Goal: Task Accomplishment & Management: Complete application form

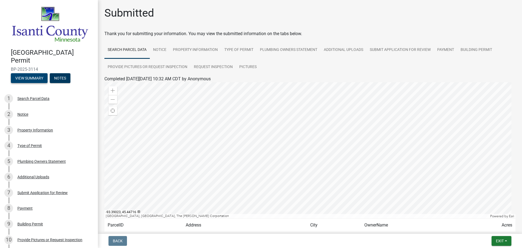
click at [25, 75] on button "View Summary" at bounding box center [29, 78] width 37 height 10
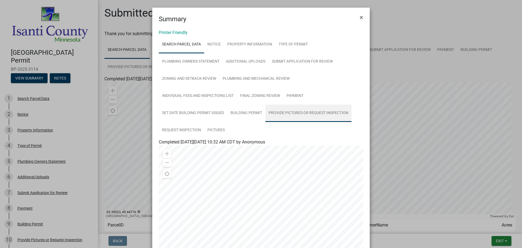
click at [316, 112] on link "Provide Pictures or Request Inspection" at bounding box center [308, 112] width 86 height 17
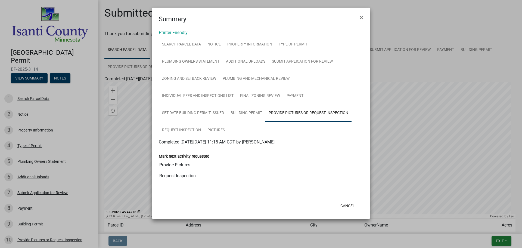
click at [182, 154] on label "Mark next activity requested" at bounding box center [184, 156] width 51 height 4
click at [0, 0] on input "Provide Pictures" at bounding box center [0, 0] width 0 height 0
click at [190, 155] on label "Mark next activity requested" at bounding box center [184, 156] width 51 height 4
click at [0, 0] on input "Provide Pictures" at bounding box center [0, 0] width 0 height 0
click at [182, 129] on link "Request Inspection" at bounding box center [181, 129] width 45 height 17
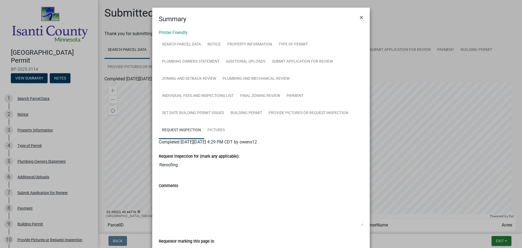
drag, startPoint x: 338, startPoint y: 182, endPoint x: 338, endPoint y: 207, distance: 25.3
click at [325, 190] on div "Comments" at bounding box center [261, 199] width 204 height 51
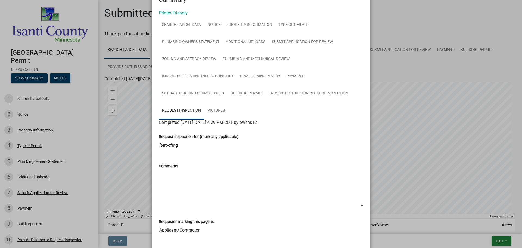
scroll to position [52, 0]
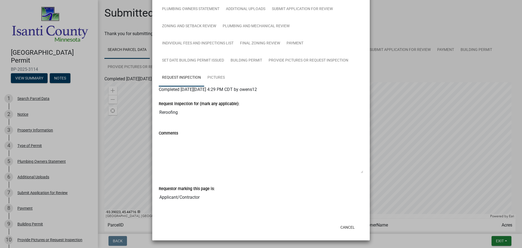
click at [167, 198] on input "Applicant/Contractor" at bounding box center [261, 197] width 204 height 11
click at [217, 195] on input "Applicant/Contractor" at bounding box center [261, 197] width 204 height 11
click at [314, 139] on textarea "Comments" at bounding box center [261, 154] width 204 height 37
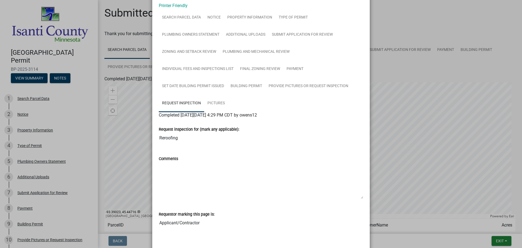
click at [303, 205] on wm-data-entity-view-list "Request inspection for (mark any applicable): Reroofing Comments Requestor mark…" at bounding box center [261, 175] width 204 height 114
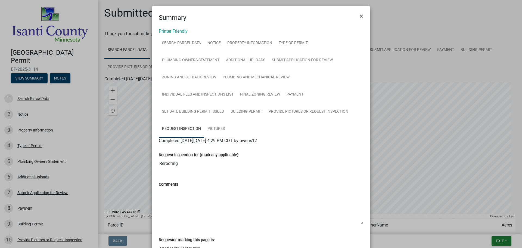
scroll to position [0, 0]
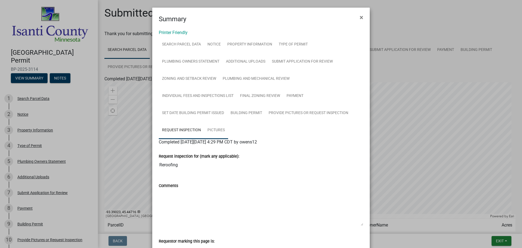
click at [215, 129] on link "Pictures" at bounding box center [216, 129] width 24 height 17
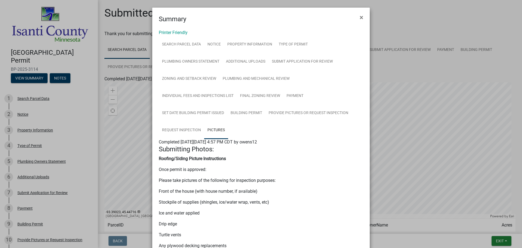
click at [199, 158] on strong "Roofing/Siding Picture Instructions" at bounding box center [192, 158] width 67 height 5
click at [165, 159] on strong "Roofing/Siding Picture Instructions" at bounding box center [192, 158] width 67 height 5
click at [360, 16] on span "×" at bounding box center [362, 18] width 4 height 8
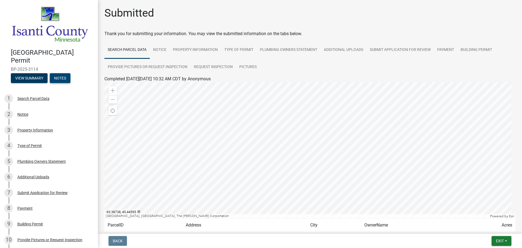
click at [60, 74] on button "Notes" at bounding box center [60, 78] width 21 height 10
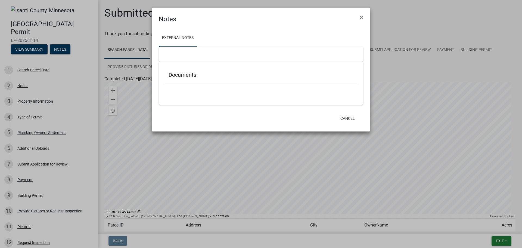
click at [187, 55] on div at bounding box center [261, 53] width 204 height 15
click at [187, 91] on ul at bounding box center [260, 92] width 193 height 4
click at [361, 17] on span "×" at bounding box center [362, 18] width 4 height 8
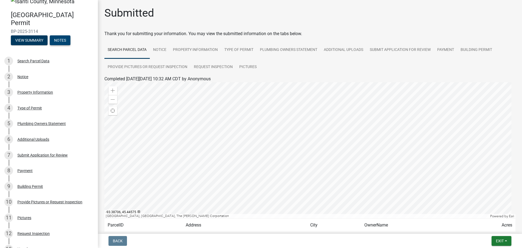
scroll to position [81, 0]
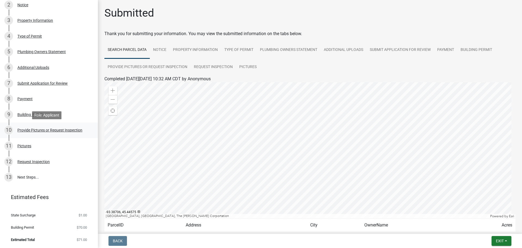
click at [39, 128] on div "Provide Pictures or Request Inspection" at bounding box center [49, 130] width 65 height 4
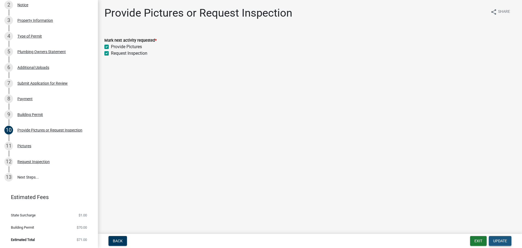
click at [500, 239] on span "Update" at bounding box center [500, 240] width 14 height 4
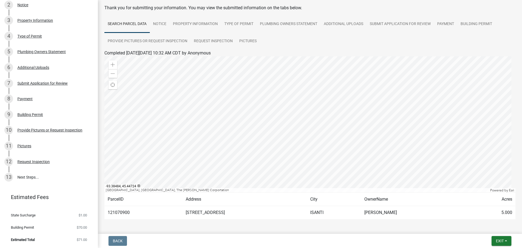
scroll to position [45, 0]
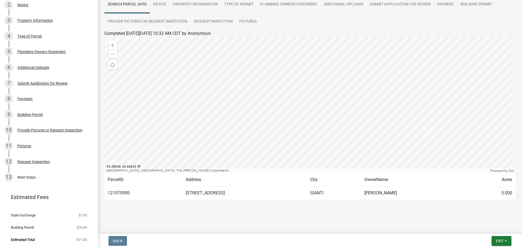
click at [301, 108] on div at bounding box center [309, 105] width 411 height 136
click at [271, 194] on td "[STREET_ADDRESS]" at bounding box center [244, 192] width 125 height 13
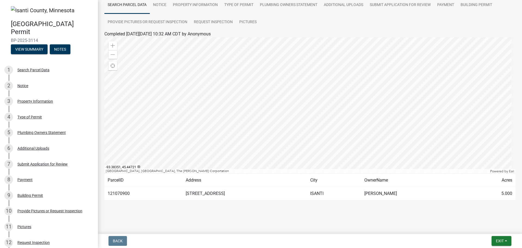
scroll to position [8, 0]
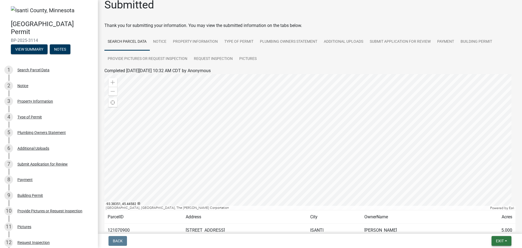
click at [500, 239] on span "Exit" at bounding box center [500, 240] width 8 height 4
click at [488, 226] on button "Save & Exit" at bounding box center [489, 226] width 43 height 13
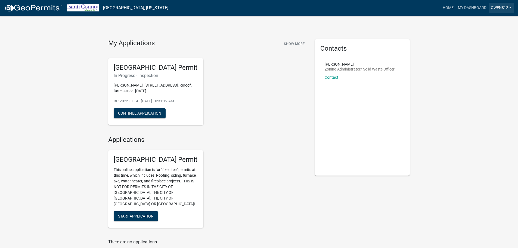
click at [511, 7] on link "owens12" at bounding box center [500, 8] width 25 height 10
click at [480, 40] on link "Logout" at bounding box center [491, 39] width 43 height 13
